Goal: Task Accomplishment & Management: Use online tool/utility

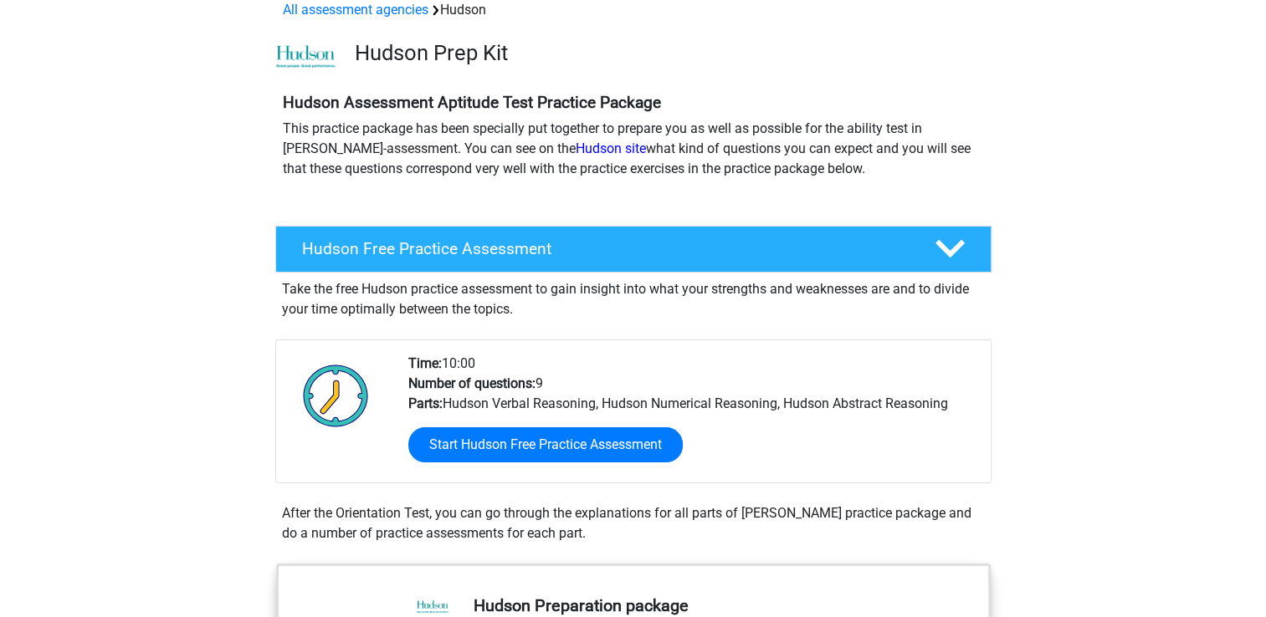
scroll to position [84, 0]
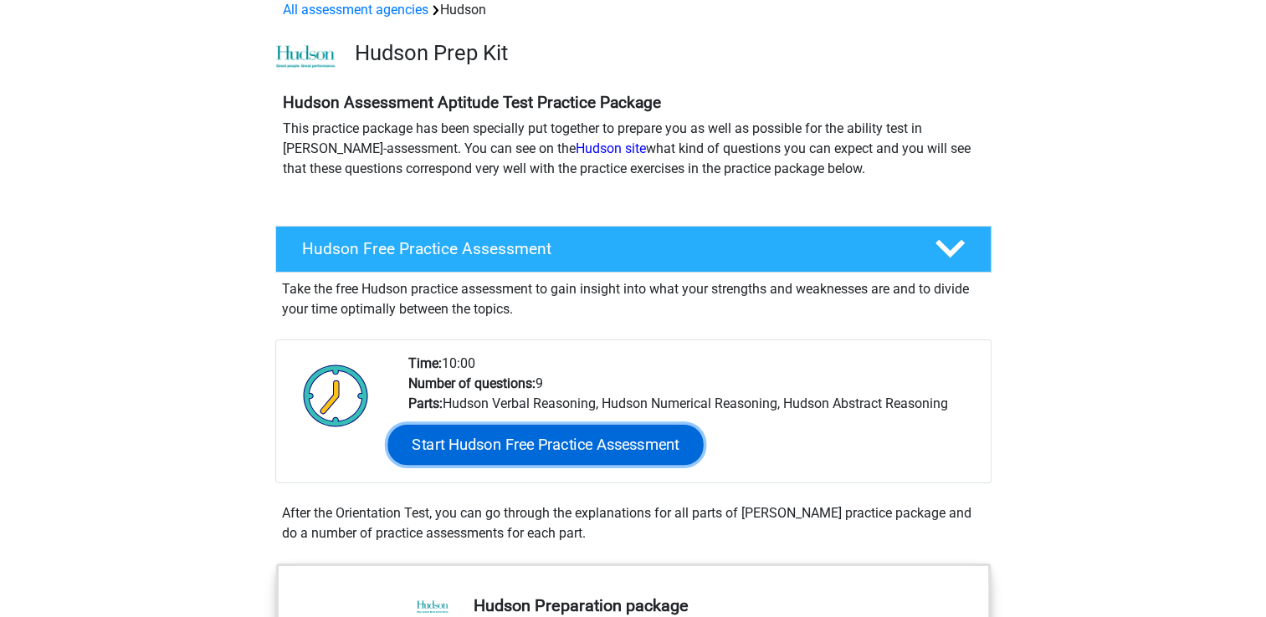
click at [619, 438] on link "Start Hudson Free Practice Assessment" at bounding box center [544, 445] width 315 height 40
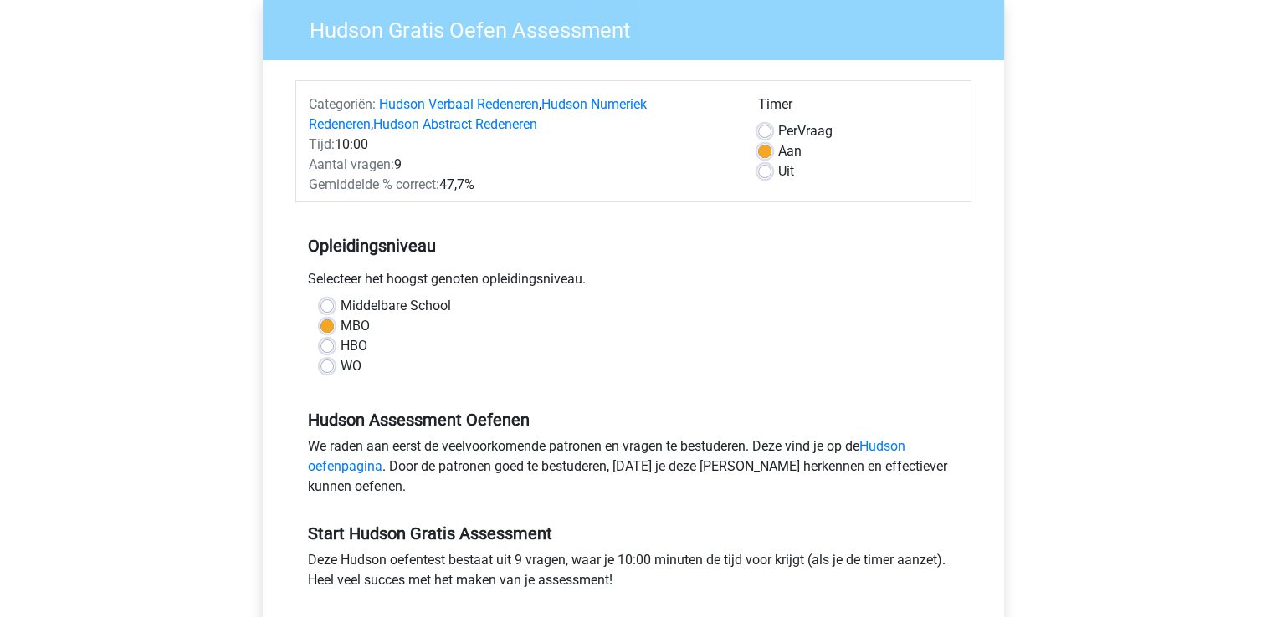
scroll to position [167, 0]
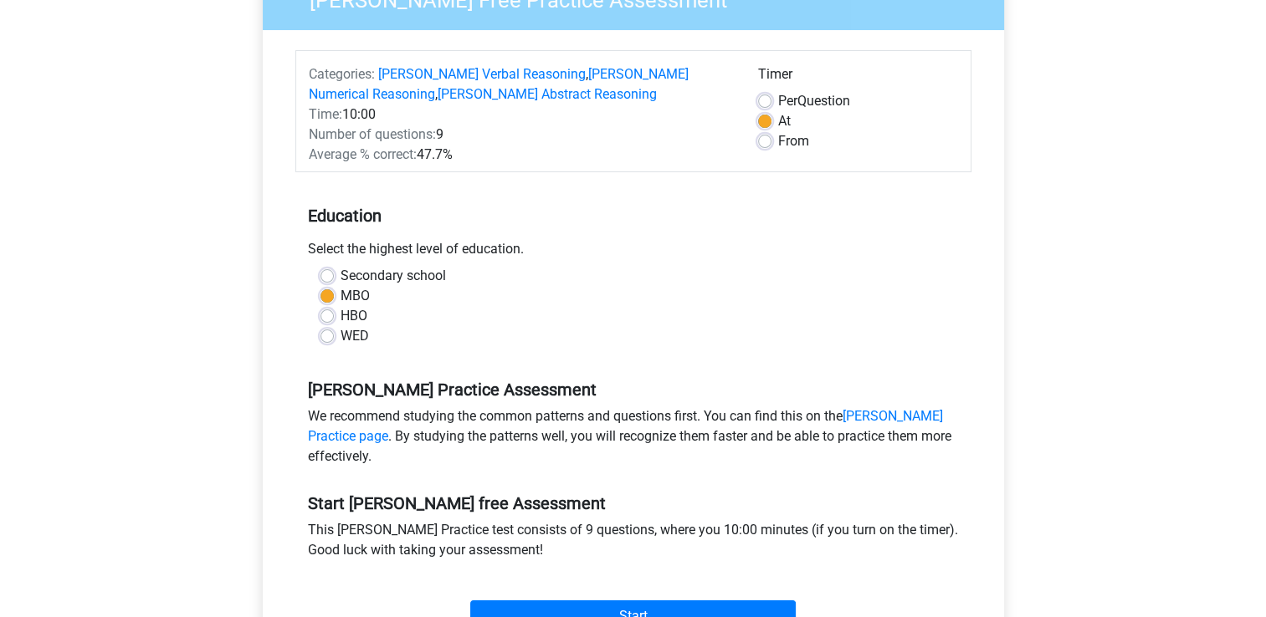
click at [778, 100] on label "Per Question" at bounding box center [814, 101] width 72 height 20
click at [764, 100] on input "Per Question" at bounding box center [764, 99] width 13 height 17
radio input "true"
click at [778, 122] on label "At" at bounding box center [784, 121] width 13 height 20
click at [768, 122] on input "At" at bounding box center [764, 119] width 13 height 17
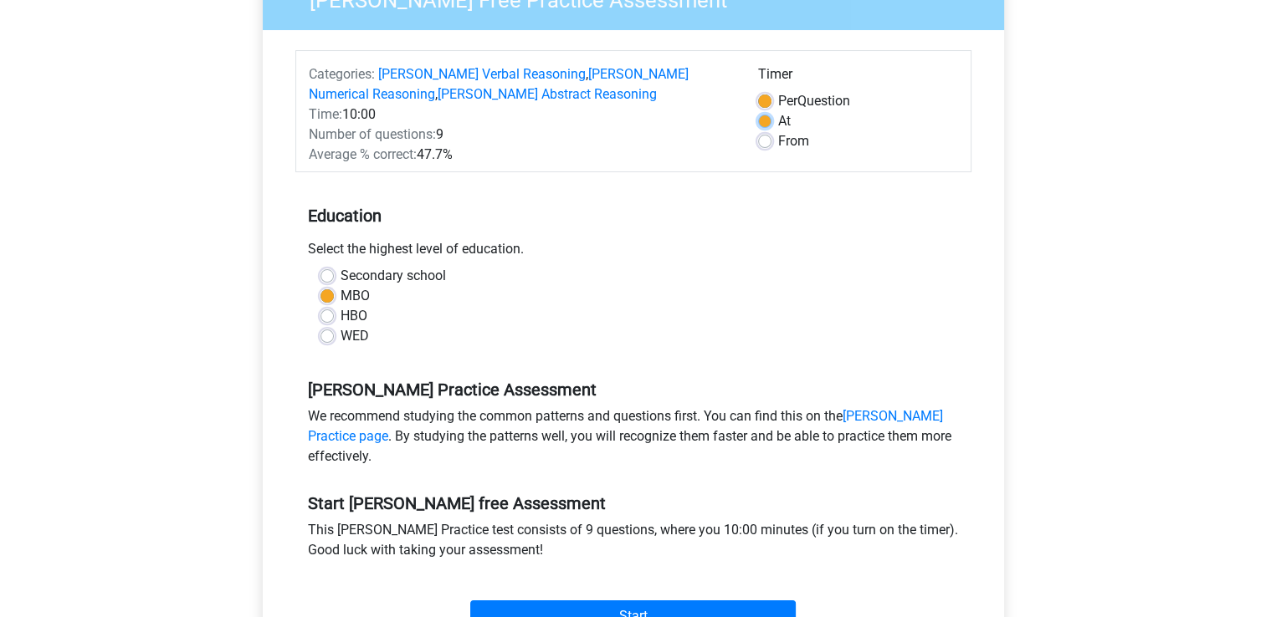
radio input "true"
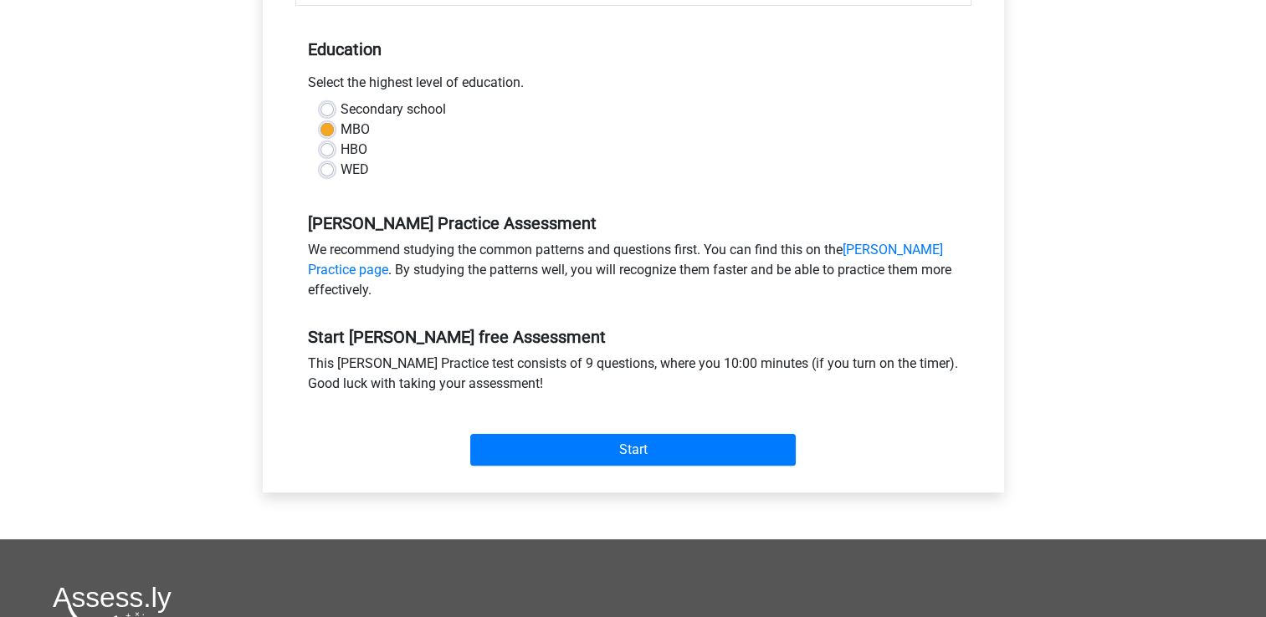
scroll to position [335, 0]
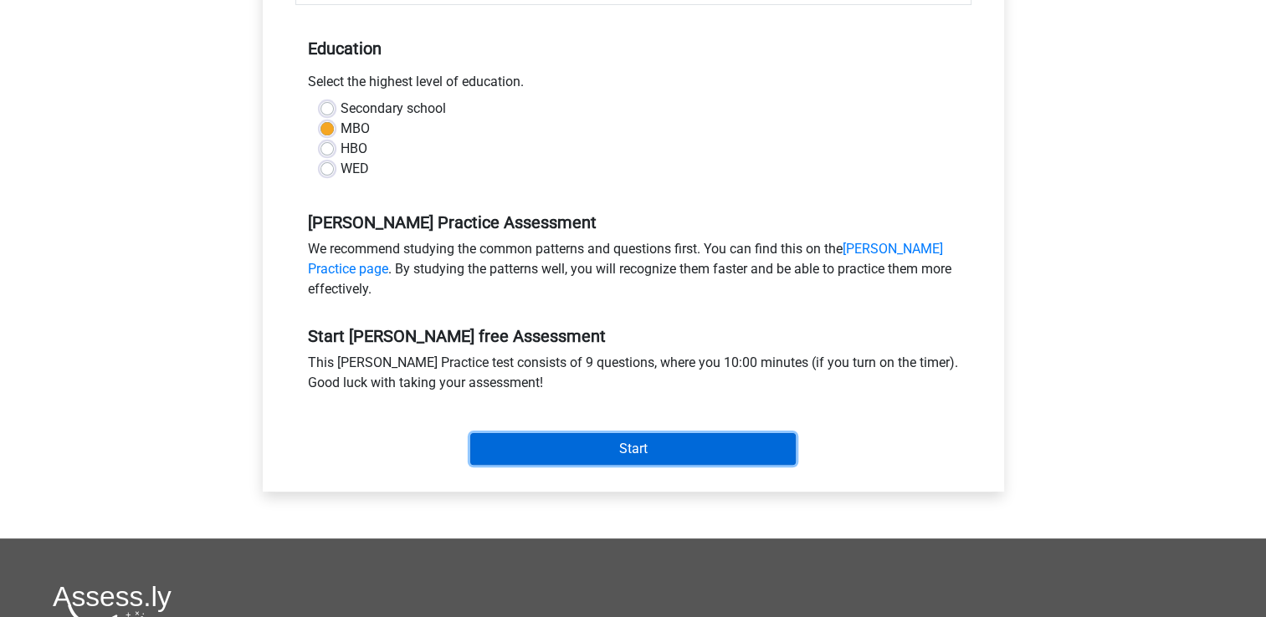
click at [595, 450] on input "Start" at bounding box center [632, 449] width 325 height 32
